Goal: Register for event/course

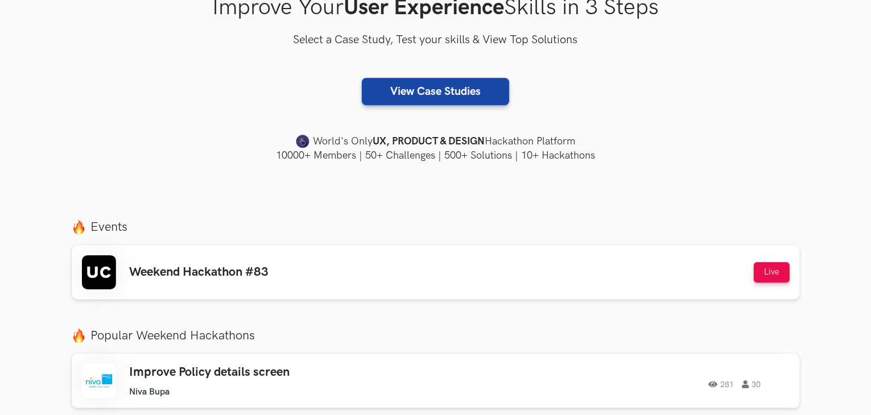
scroll to position [284, 0]
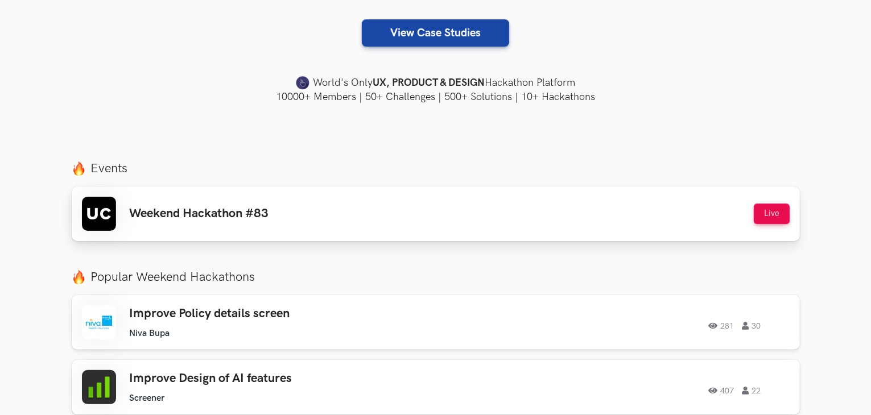
click at [213, 217] on h3 "Weekend Hackathon #83" at bounding box center [199, 213] width 139 height 15
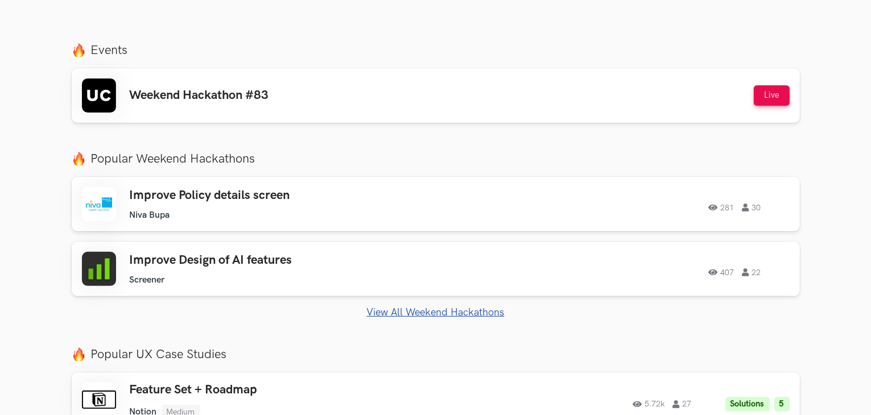
scroll to position [403, 0]
click at [476, 316] on link "View All Weekend Hackathons" at bounding box center [436, 313] width 728 height 12
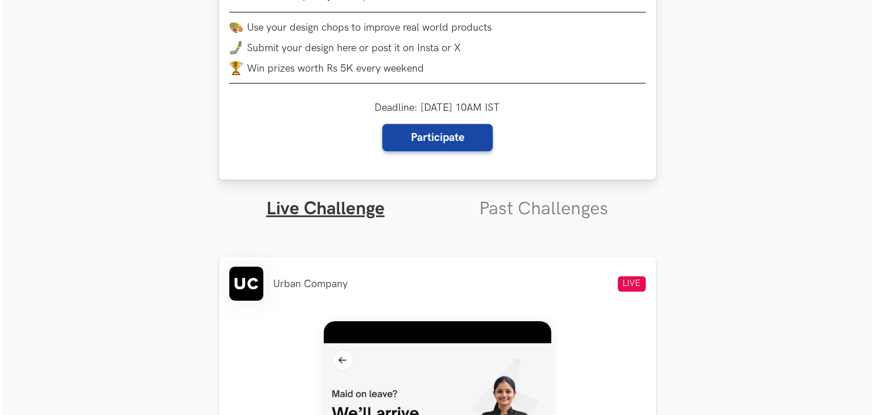
scroll to position [228, 0]
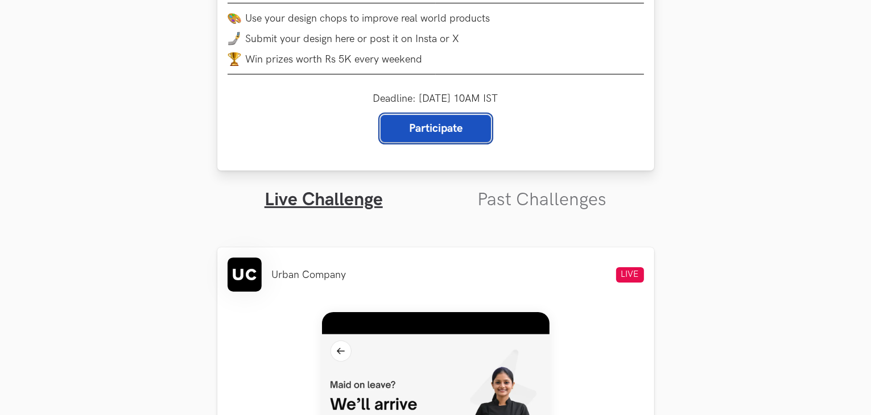
click at [437, 131] on link "Participate" at bounding box center [436, 128] width 110 height 27
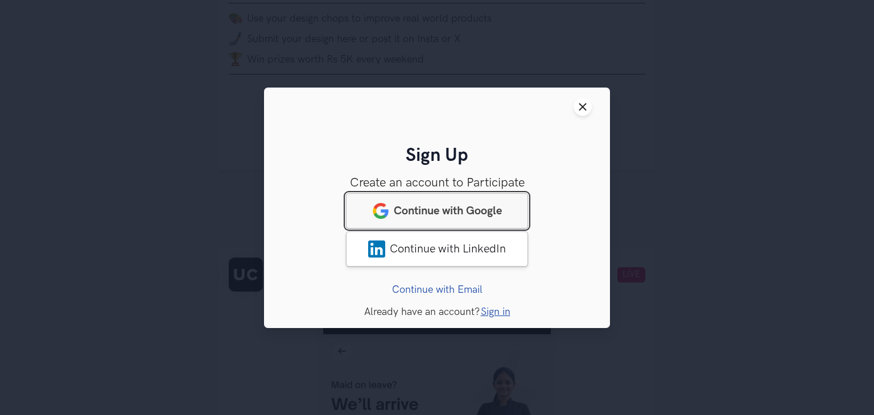
click at [439, 219] on link "Continue with Google" at bounding box center [437, 210] width 182 height 35
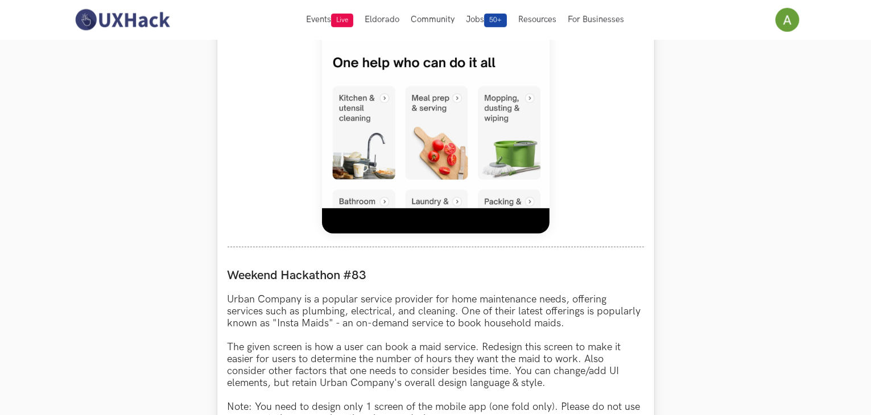
scroll to position [810, 0]
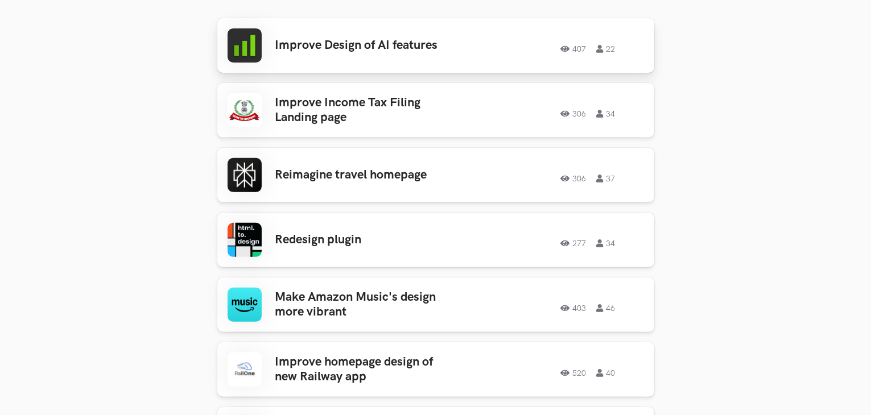
click at [344, 54] on div "Improve Design of AI features 407 22 407 22" at bounding box center [436, 45] width 416 height 34
